Goal: Information Seeking & Learning: Learn about a topic

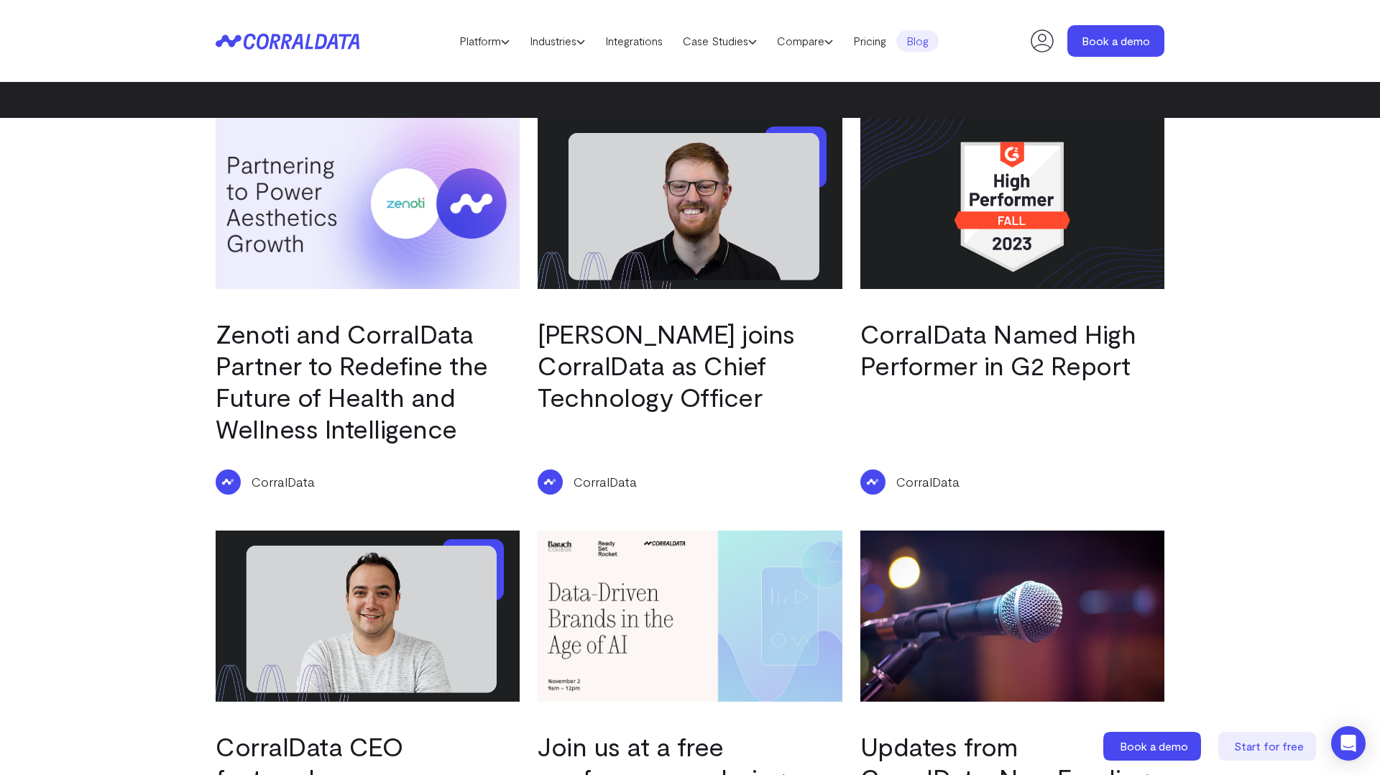
click at [623, 395] on link "[PERSON_NAME] joins CorralData as Chief Technology Officer" at bounding box center [666, 365] width 257 height 94
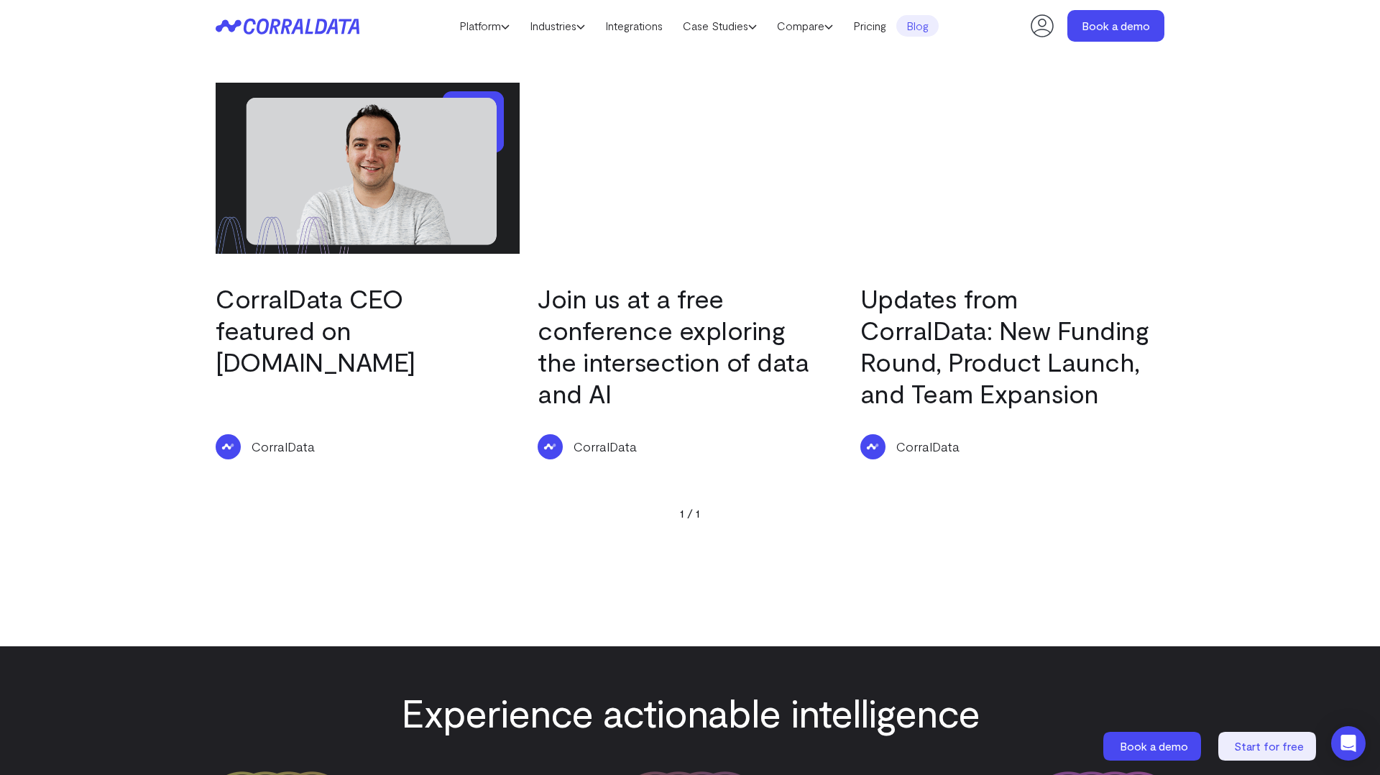
scroll to position [418, 0]
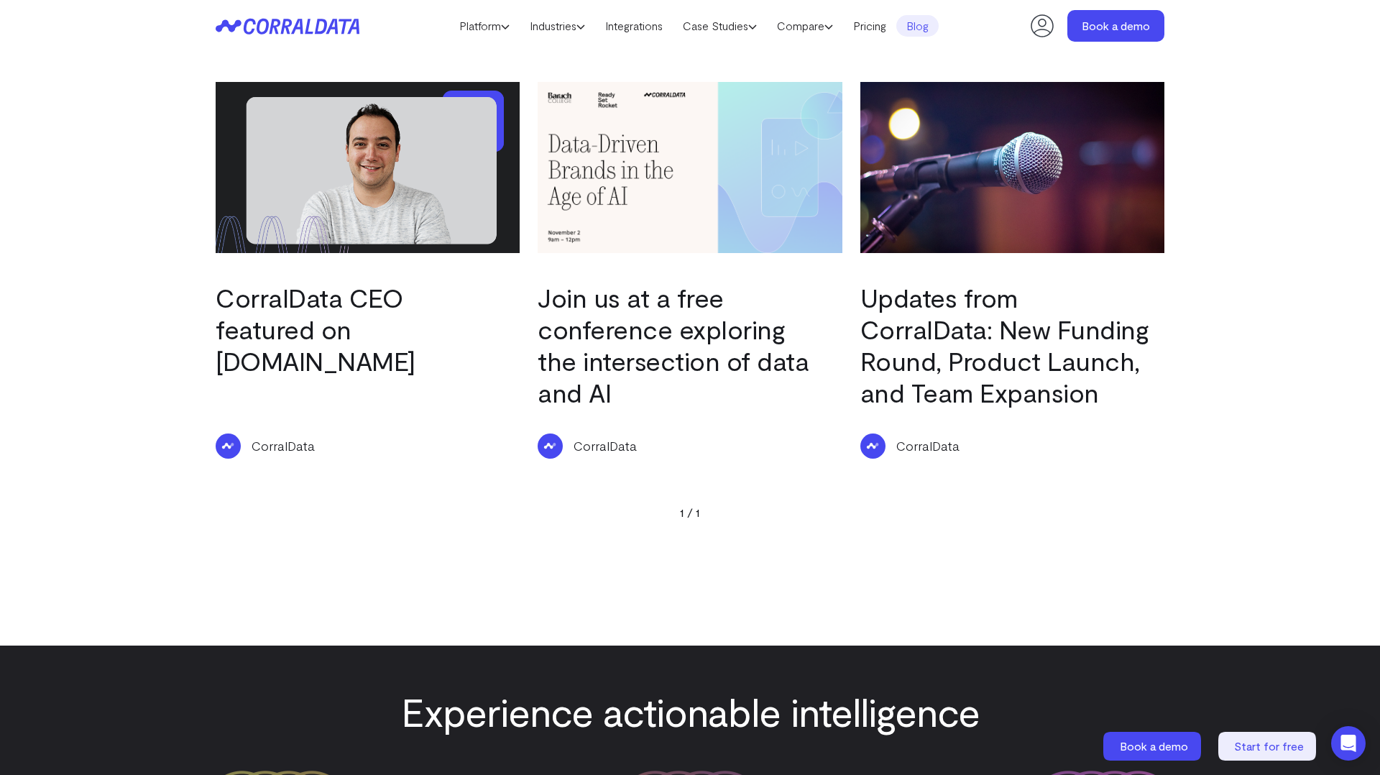
click at [980, 363] on link "Updates from CorralData: New Funding Round, Product Launch, and Team Expansion" at bounding box center [1004, 345] width 289 height 126
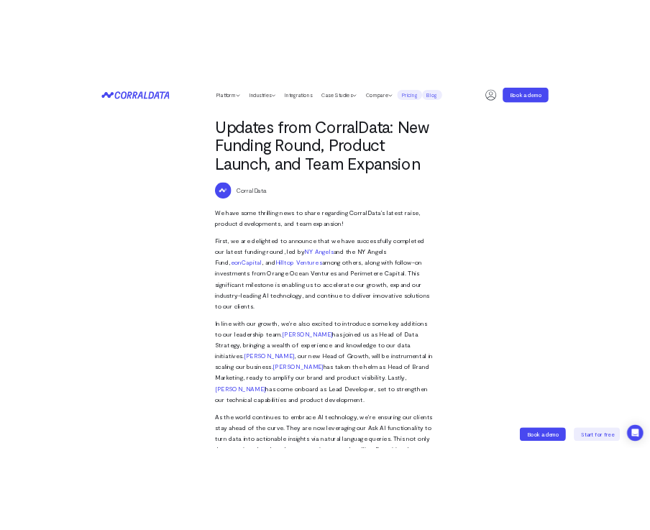
scroll to position [304, 0]
